Goal: Information Seeking & Learning: Learn about a topic

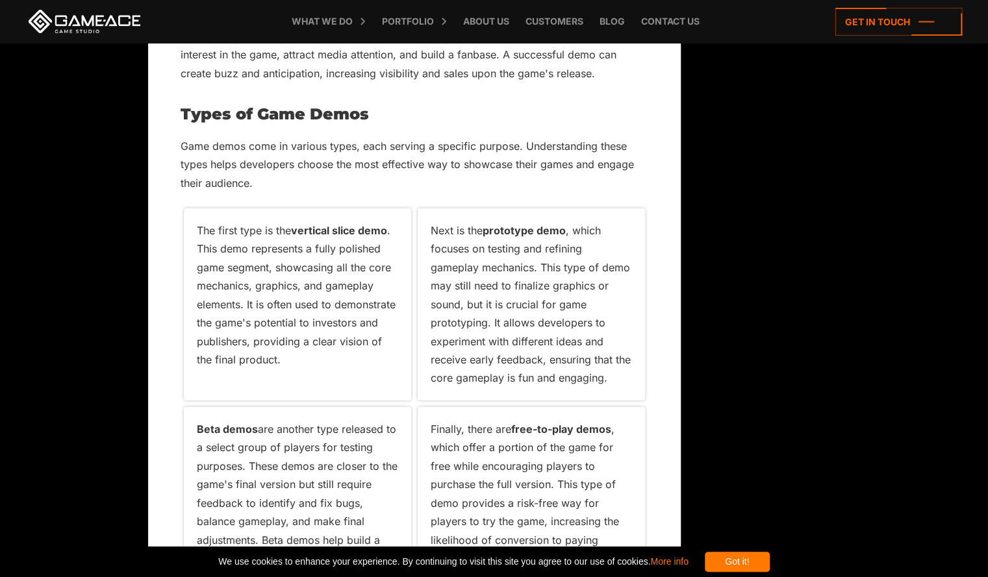
scroll to position [1754, 0]
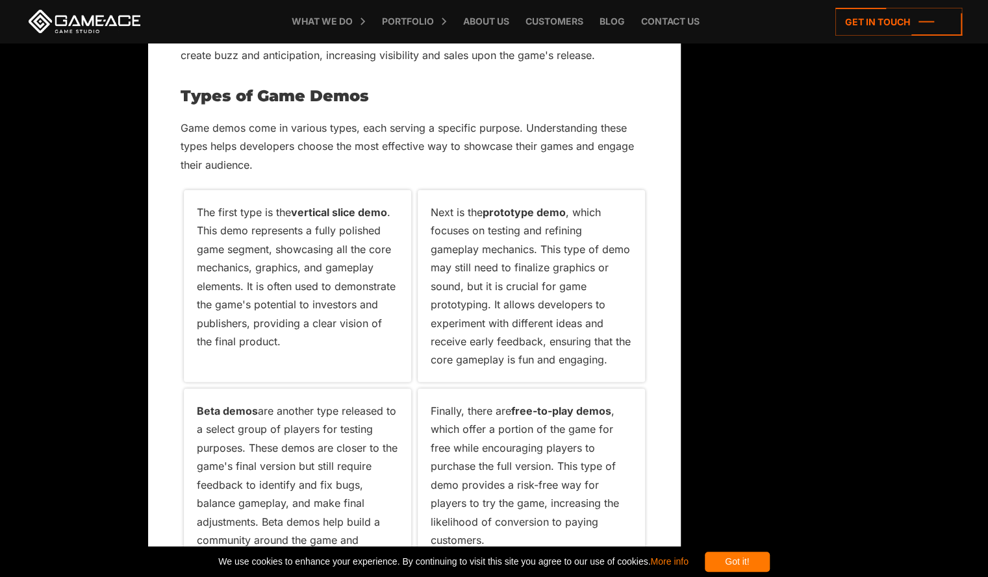
drag, startPoint x: 175, startPoint y: 137, endPoint x: 155, endPoint y: 227, distance: 92.7
drag, startPoint x: 155, startPoint y: 227, endPoint x: 13, endPoint y: 279, distance: 150.8
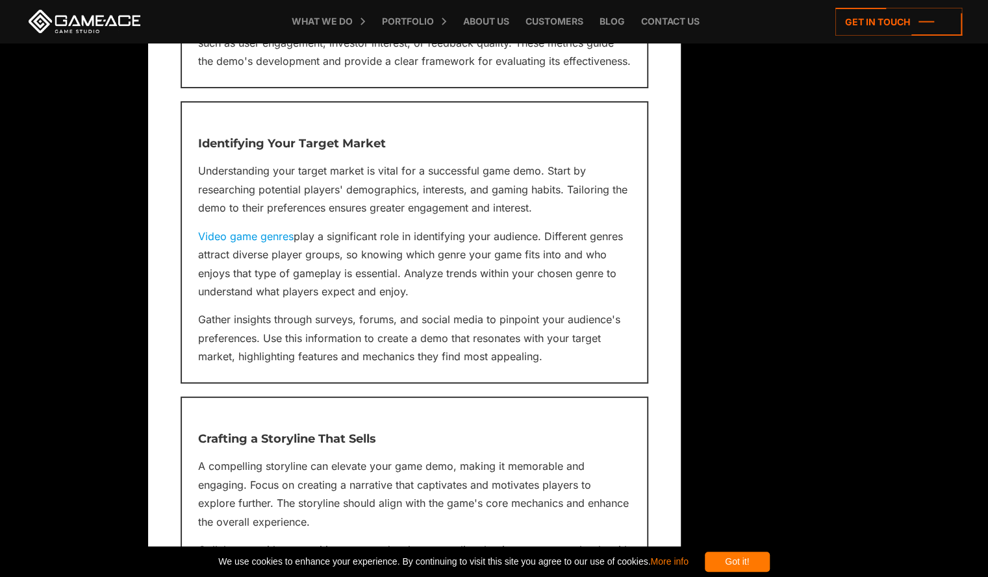
scroll to position [2829, 0]
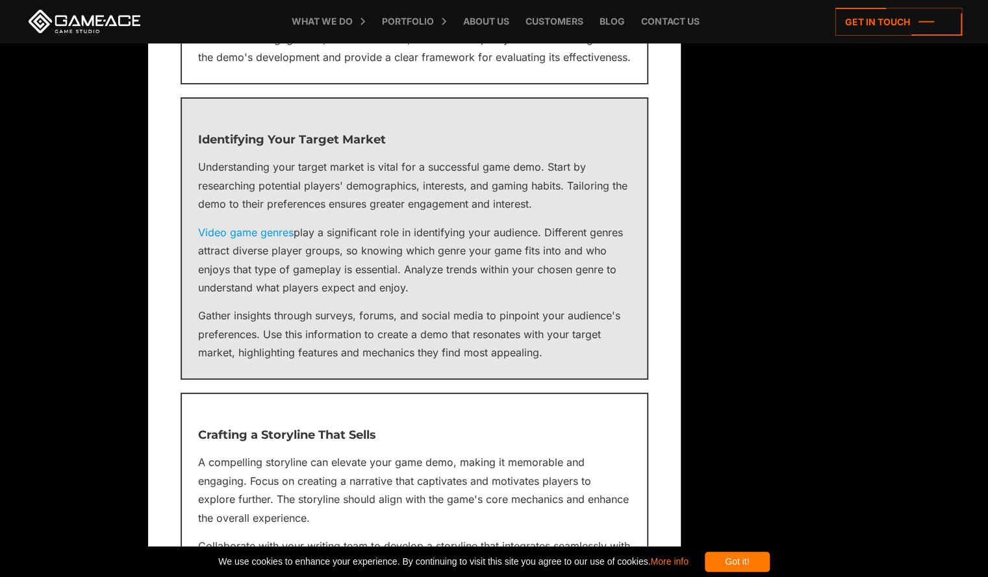
click at [284, 234] on link "Video game genres" at bounding box center [245, 232] width 95 height 13
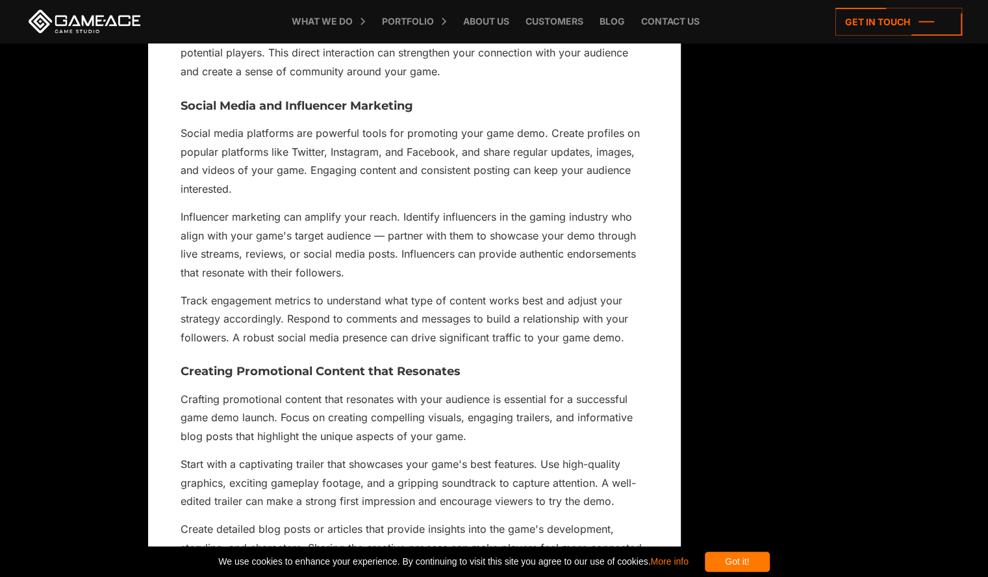
scroll to position [10298, 0]
